Goal: Check status: Check status

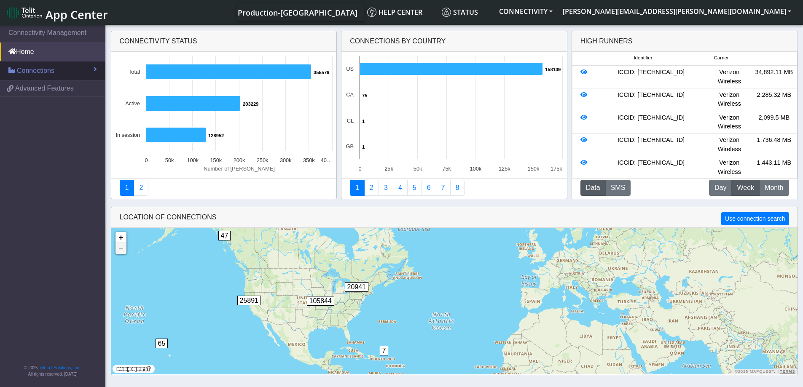
click at [40, 75] on span "Connections" at bounding box center [36, 71] width 38 height 10
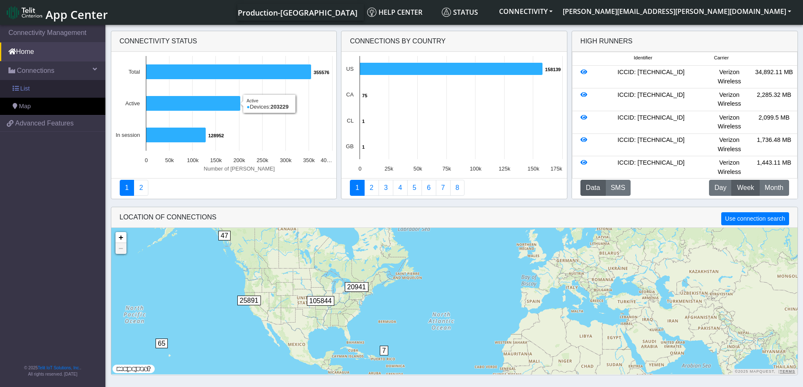
click at [35, 83] on link "List" at bounding box center [52, 89] width 105 height 18
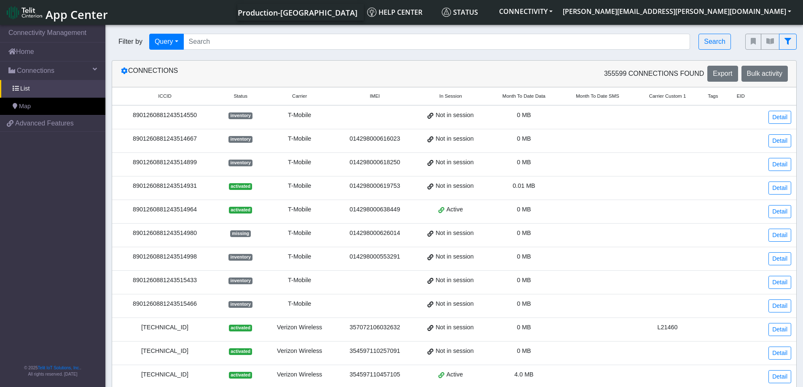
click at [191, 117] on div "8901260881243514550" at bounding box center [164, 115] width 95 height 9
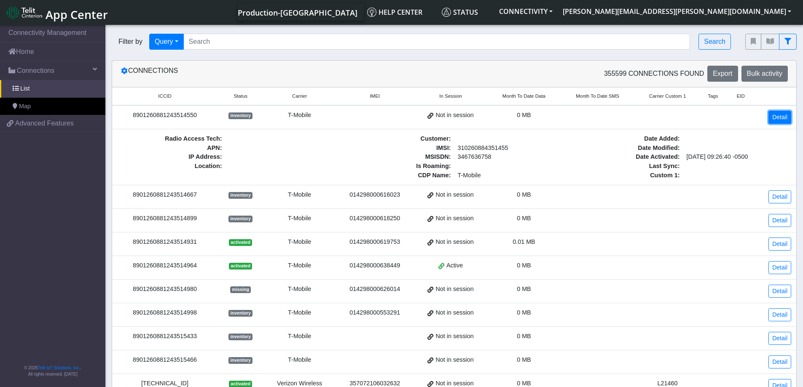
click at [779, 120] on link "Detail" at bounding box center [779, 117] width 23 height 13
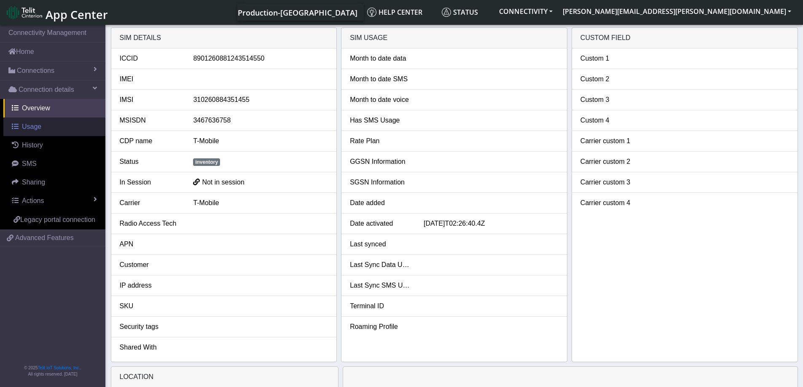
click at [37, 131] on link "Usage" at bounding box center [54, 127] width 102 height 19
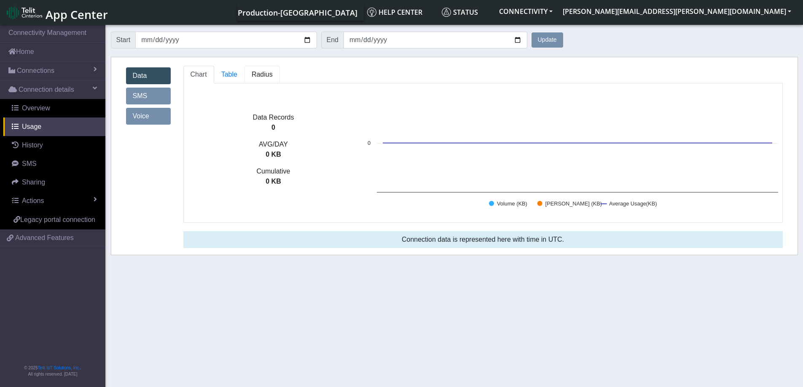
click at [244, 81] on link "Radius" at bounding box center [229, 75] width 30 height 18
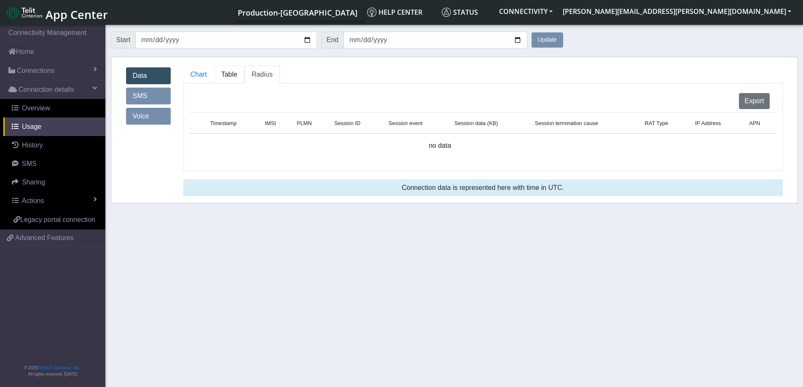
click at [223, 79] on link "Table" at bounding box center [229, 75] width 30 height 18
click at [196, 80] on link "Chart" at bounding box center [198, 75] width 31 height 18
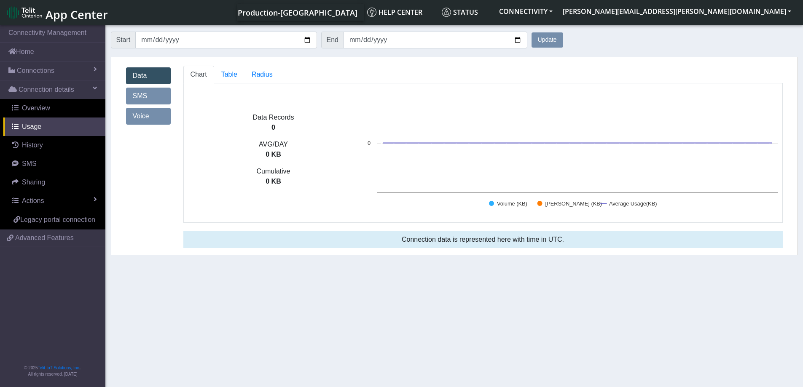
click at [150, 93] on link "SMS" at bounding box center [148, 96] width 45 height 17
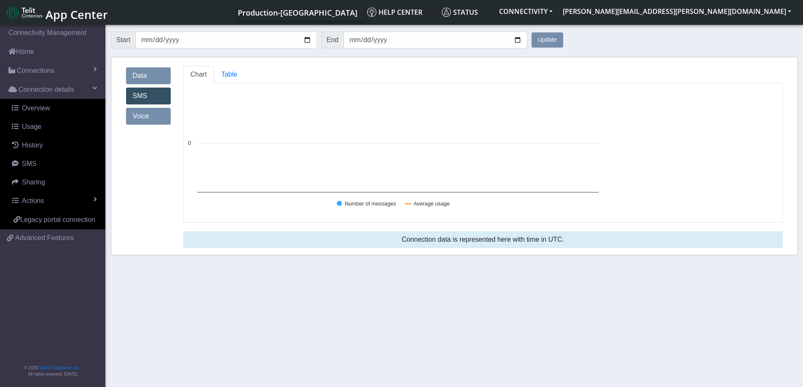
click at [151, 109] on link "Voice" at bounding box center [148, 116] width 45 height 17
